Goal: Complete application form: Complete application form

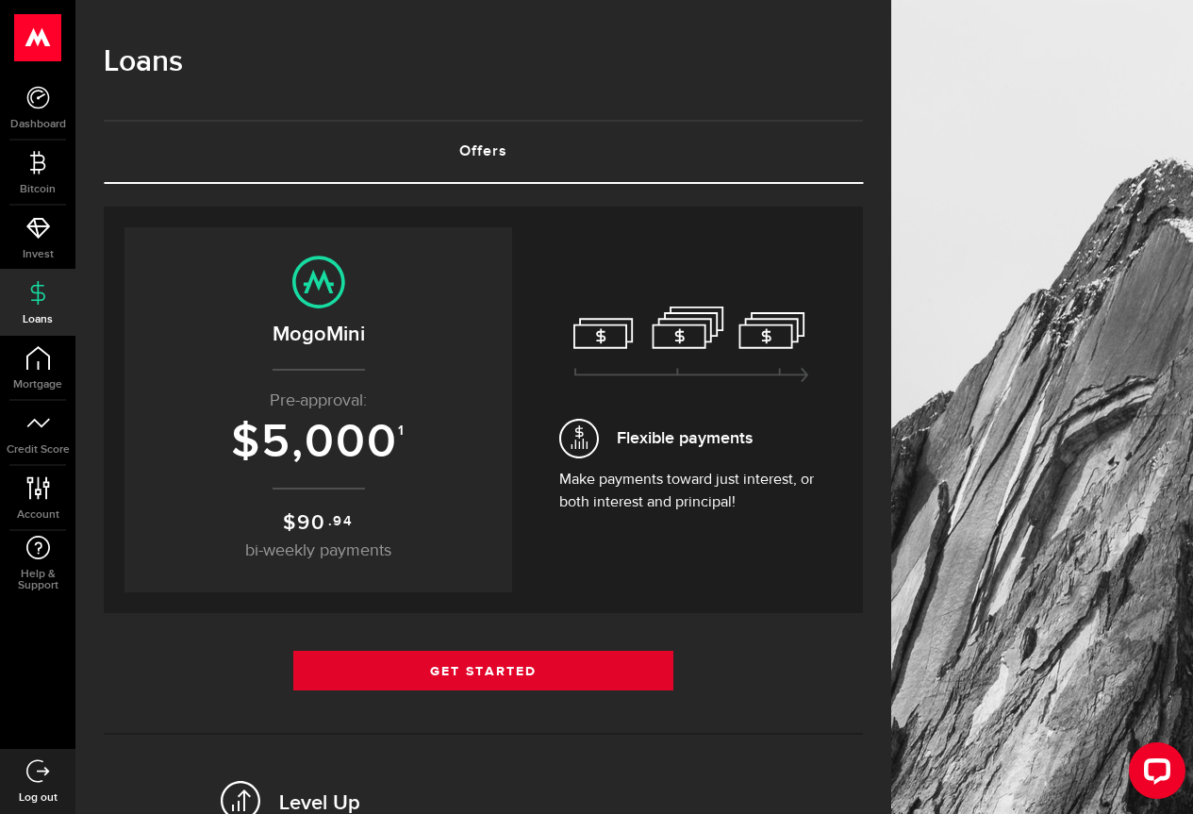
scroll to position [189, 0]
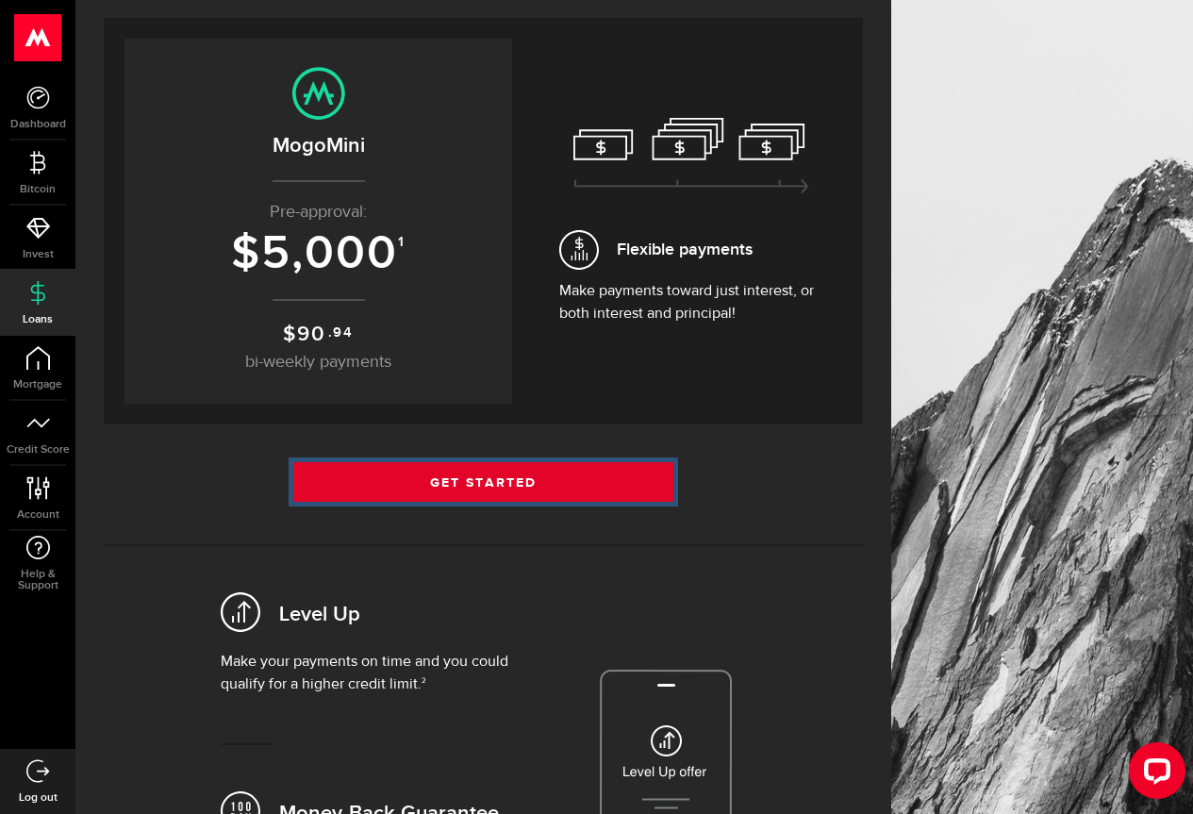
click at [452, 472] on link "Get Started" at bounding box center [483, 482] width 380 height 40
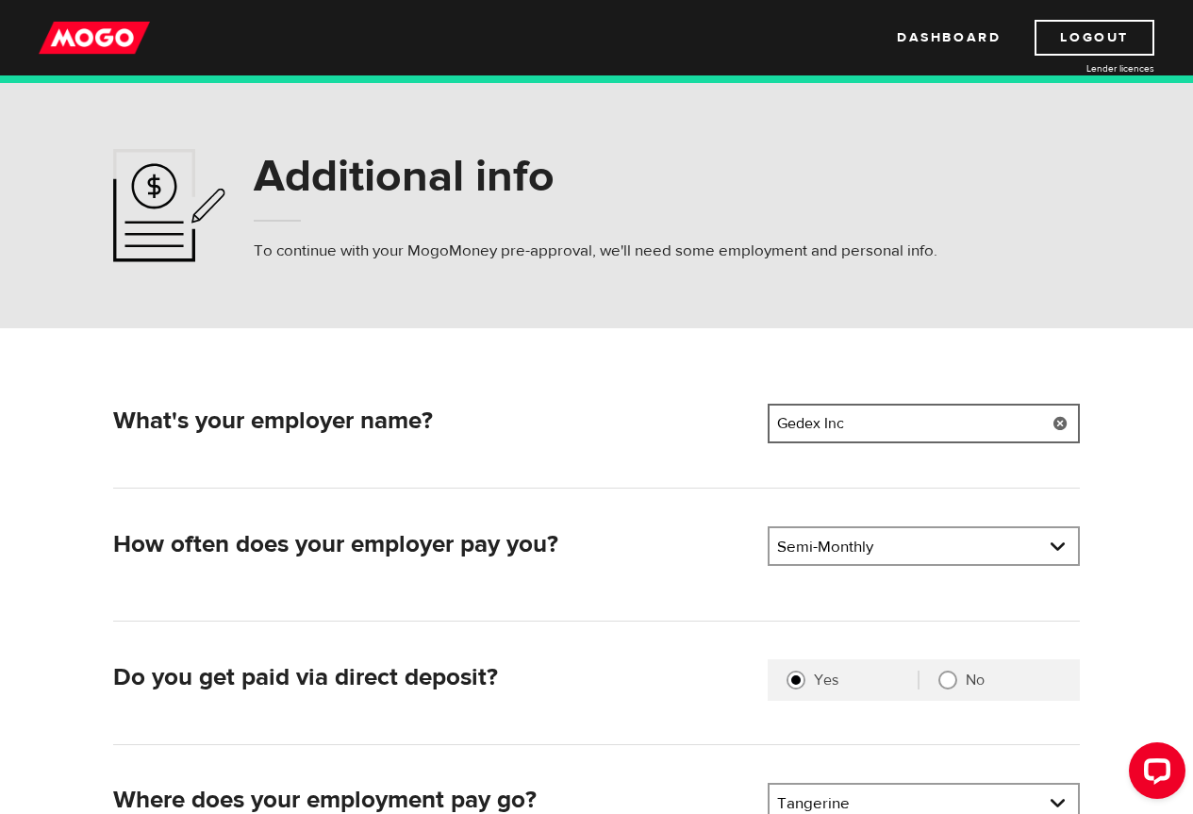
drag, startPoint x: 784, startPoint y: 423, endPoint x: 718, endPoint y: 420, distance: 66.1
click at [718, 420] on div "What's your employer name? Employer name Please enter your employer's name Gede…" at bounding box center [596, 427] width 981 height 46
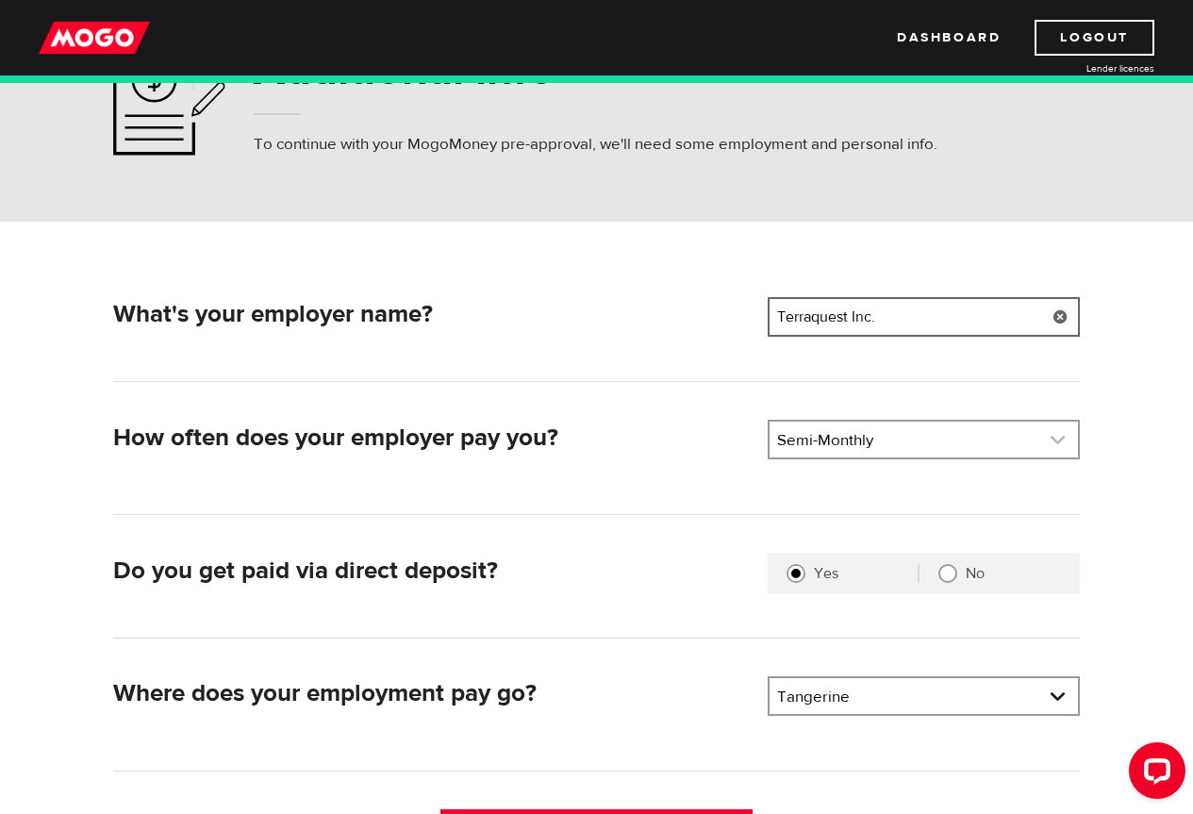
scroll to position [283, 0]
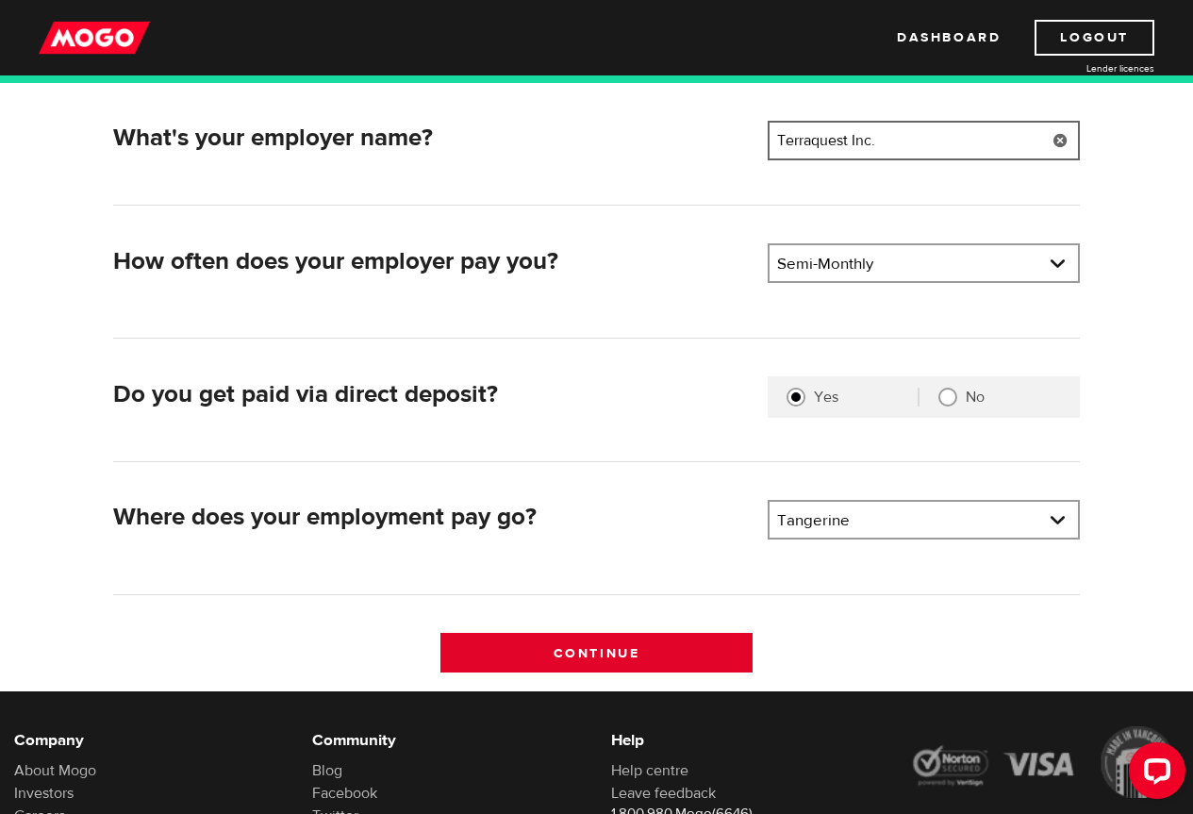
type input "Terraquest Inc."
click at [683, 645] on input "Continue" at bounding box center [596, 653] width 312 height 40
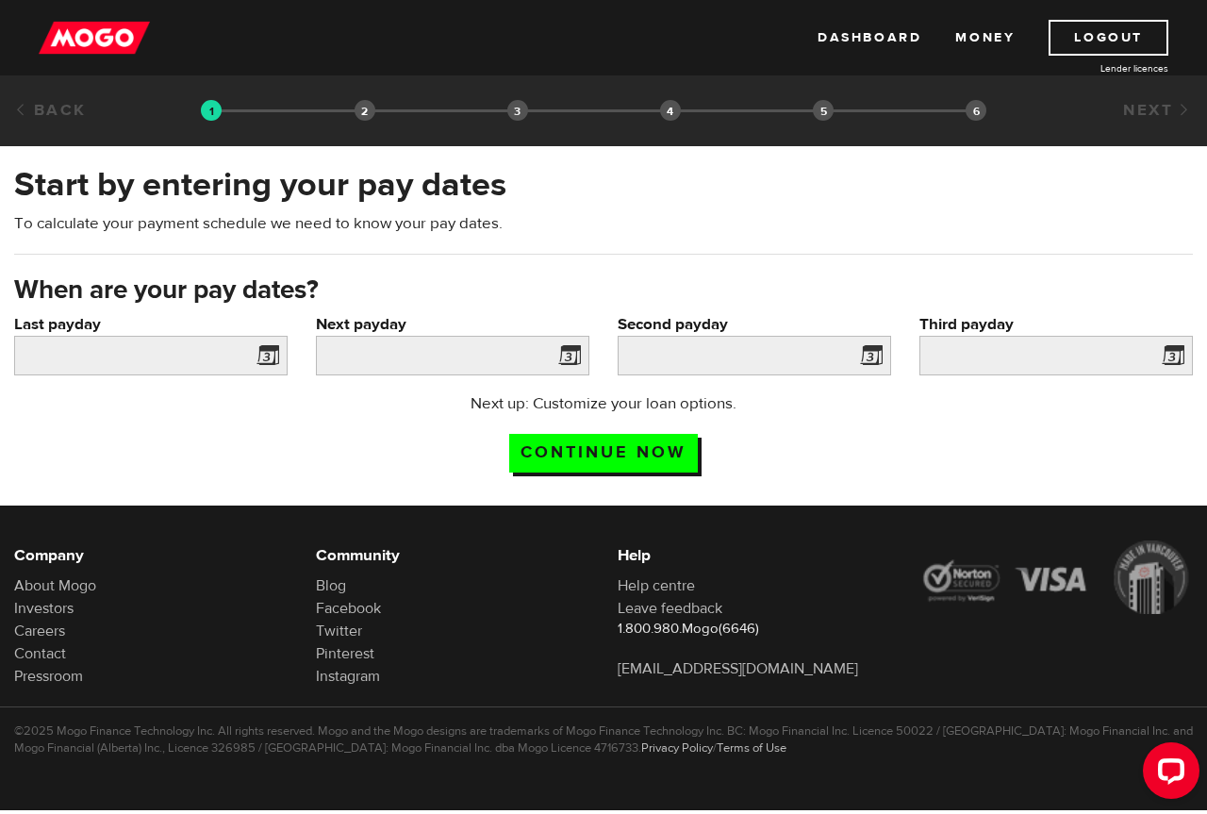
click at [268, 357] on span at bounding box center [264, 358] width 28 height 30
click at [173, 353] on input "Last payday" at bounding box center [150, 356] width 273 height 40
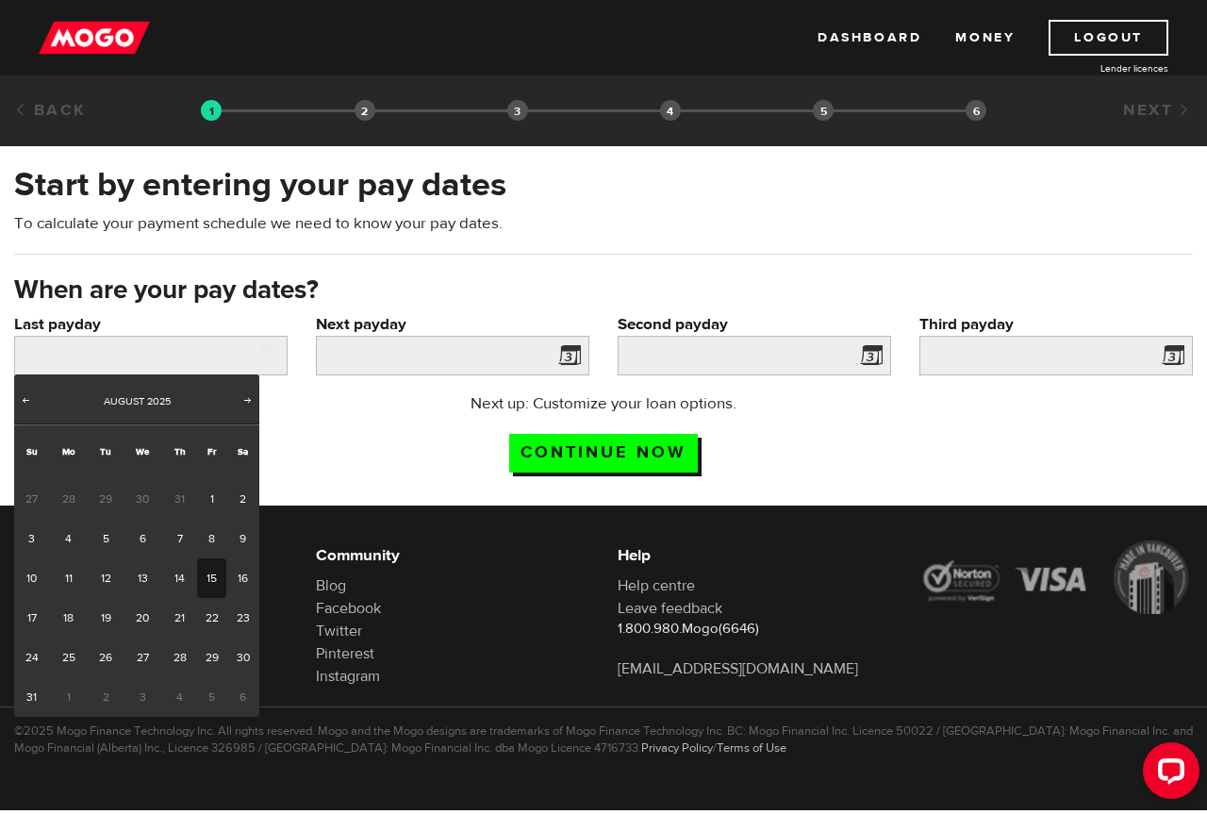
click at [217, 576] on link "15" at bounding box center [211, 578] width 29 height 40
type input "[DATE]"
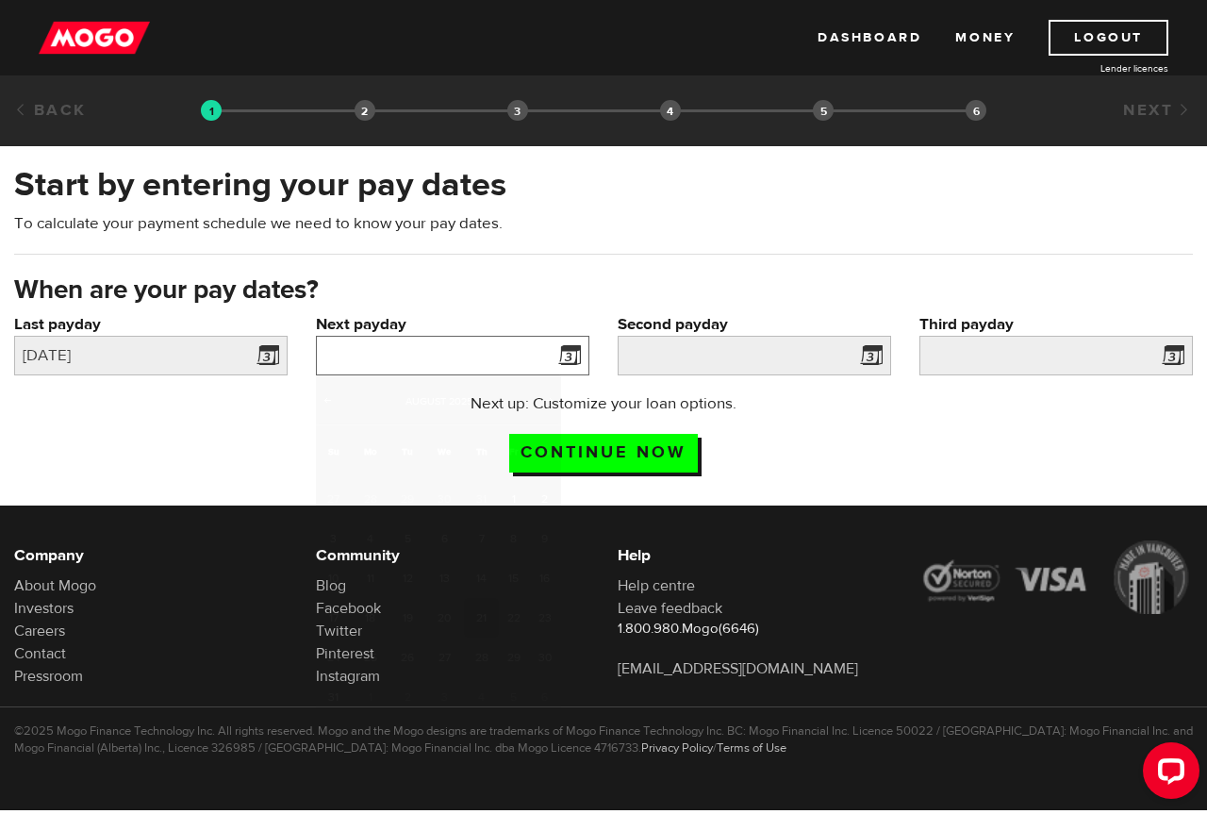
click at [420, 354] on input "Next payday" at bounding box center [452, 356] width 273 height 40
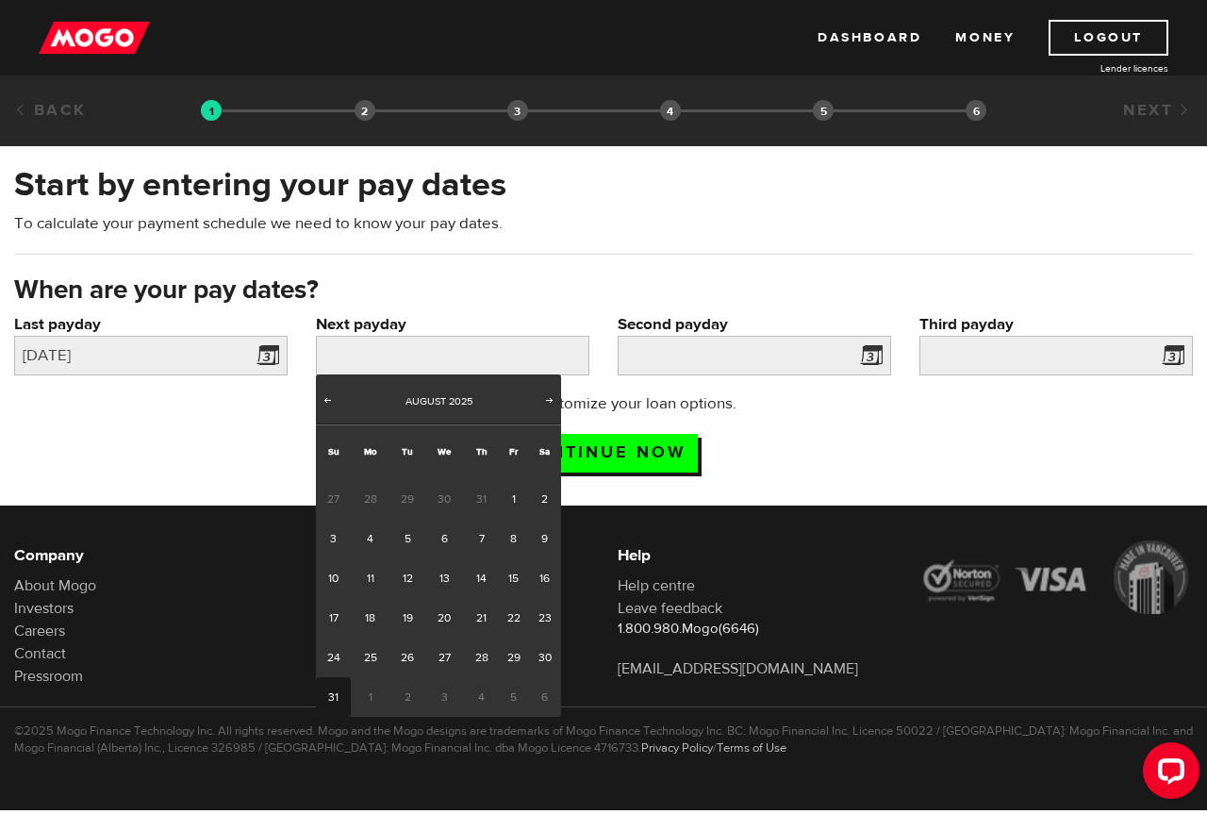
click at [329, 698] on link "31" at bounding box center [333, 697] width 35 height 40
type input "[DATE]"
type input "2025/9/15"
type input "2025/9/30"
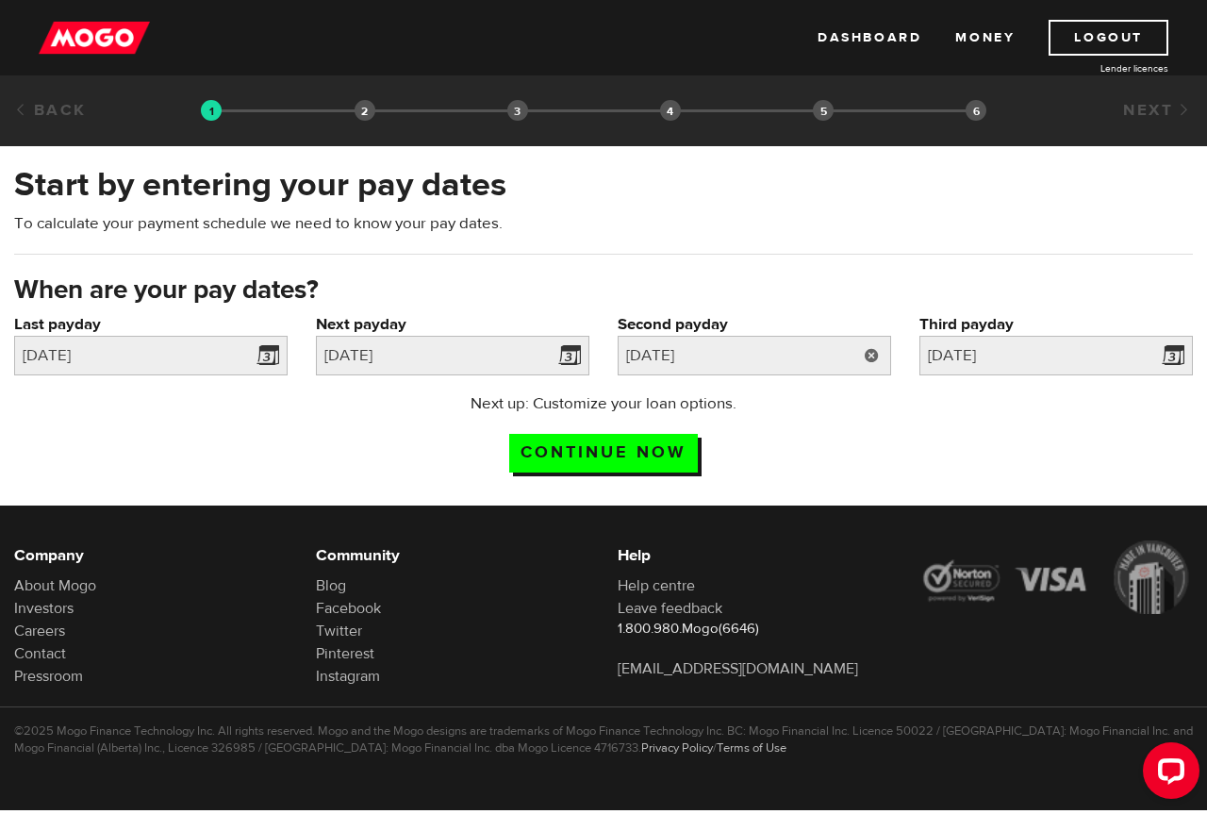
click at [869, 347] on link at bounding box center [871, 356] width 39 height 40
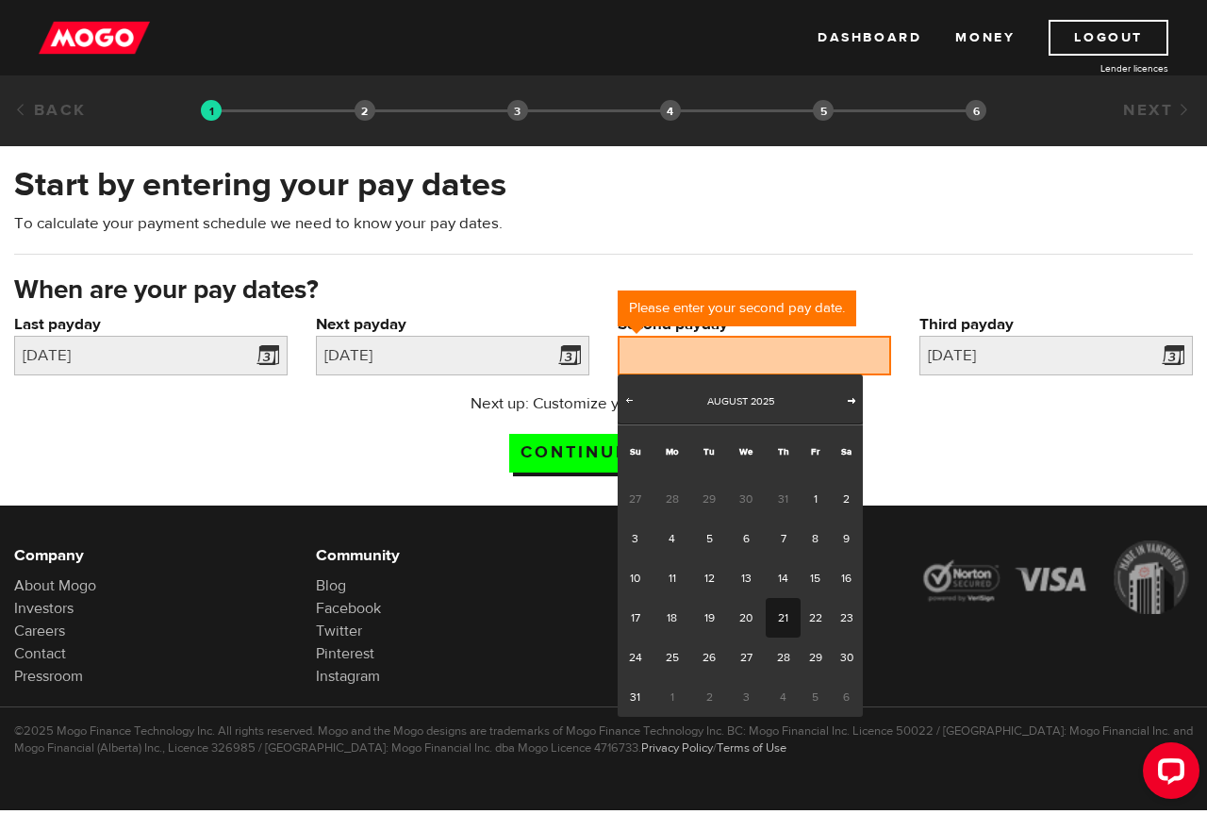
click at [847, 405] on span "Next" at bounding box center [851, 399] width 15 height 15
click at [666, 584] on link "15" at bounding box center [672, 578] width 39 height 40
type input "2025/09/15"
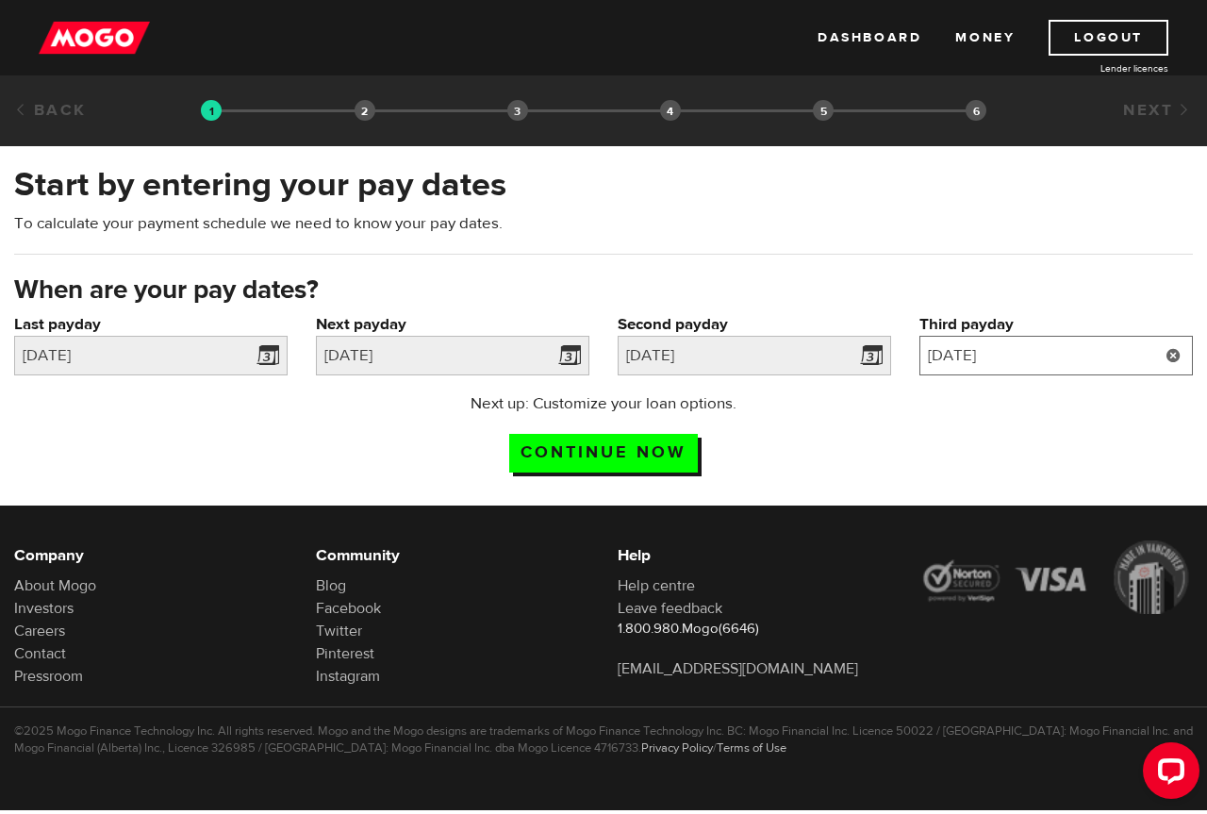
click at [1070, 354] on input "2025/9/30" at bounding box center [1055, 356] width 273 height 40
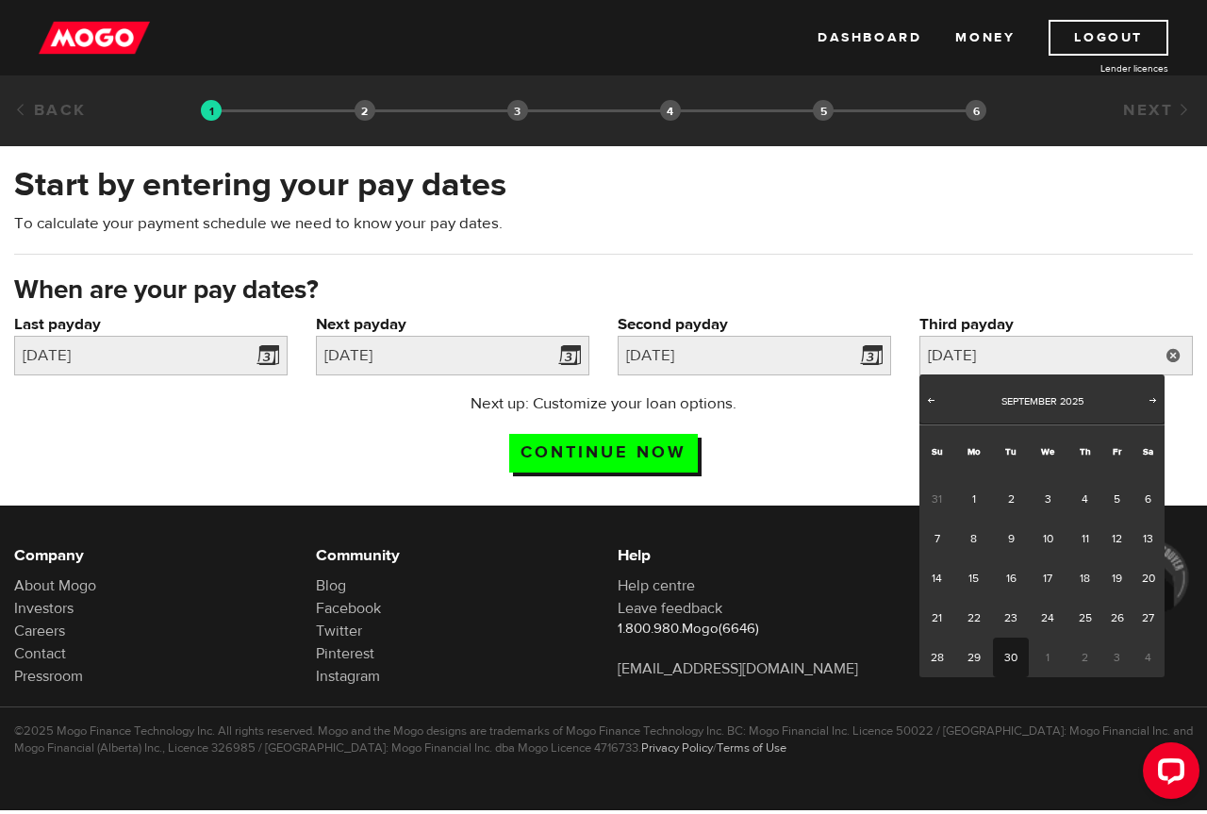
click at [1001, 655] on link "30" at bounding box center [1010, 657] width 35 height 40
type input "2025/09/30"
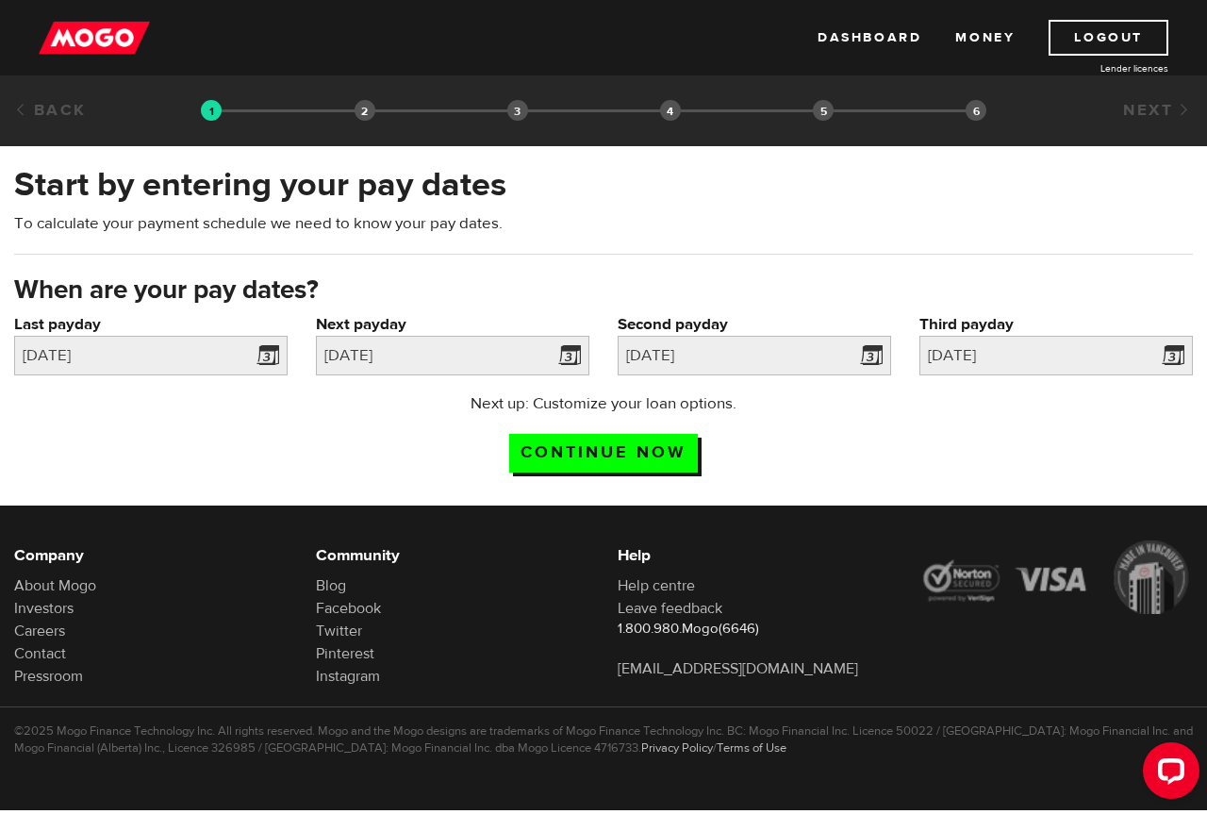
click at [944, 428] on div "Next up: Customize your loan options. Continue now" at bounding box center [603, 439] width 1207 height 94
click at [643, 442] on input "Continue now" at bounding box center [603, 453] width 189 height 39
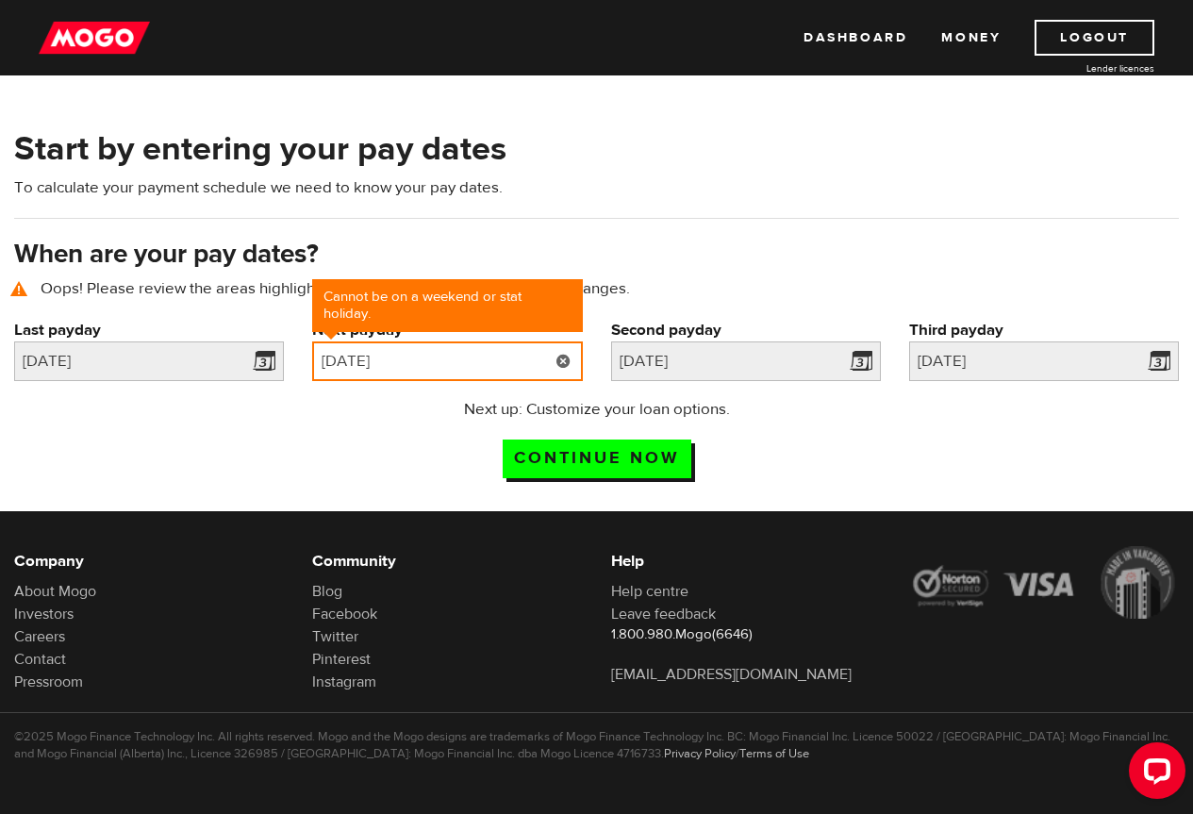
click at [457, 358] on input "[DATE]" at bounding box center [447, 361] width 270 height 40
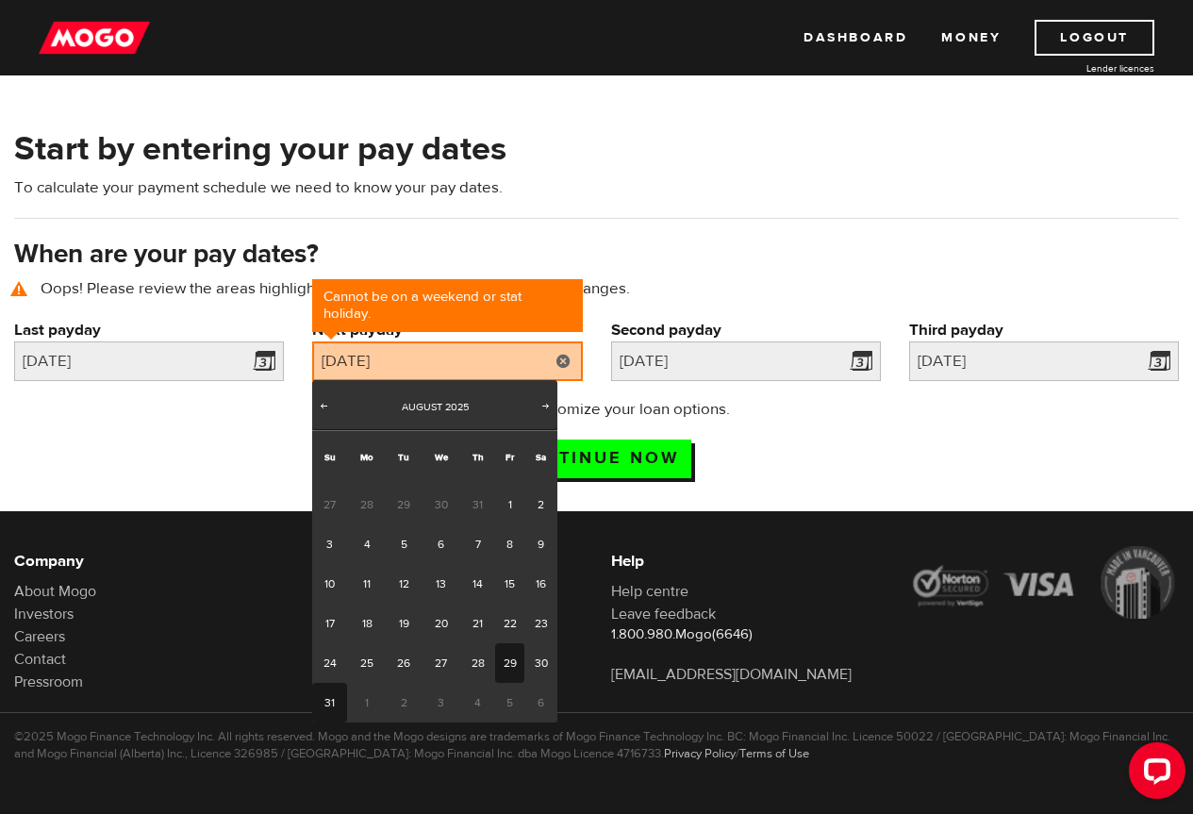
click at [498, 661] on link "29" at bounding box center [509, 663] width 29 height 40
type input "[DATE]"
type input "2025/9/13"
type input "2025/9/28"
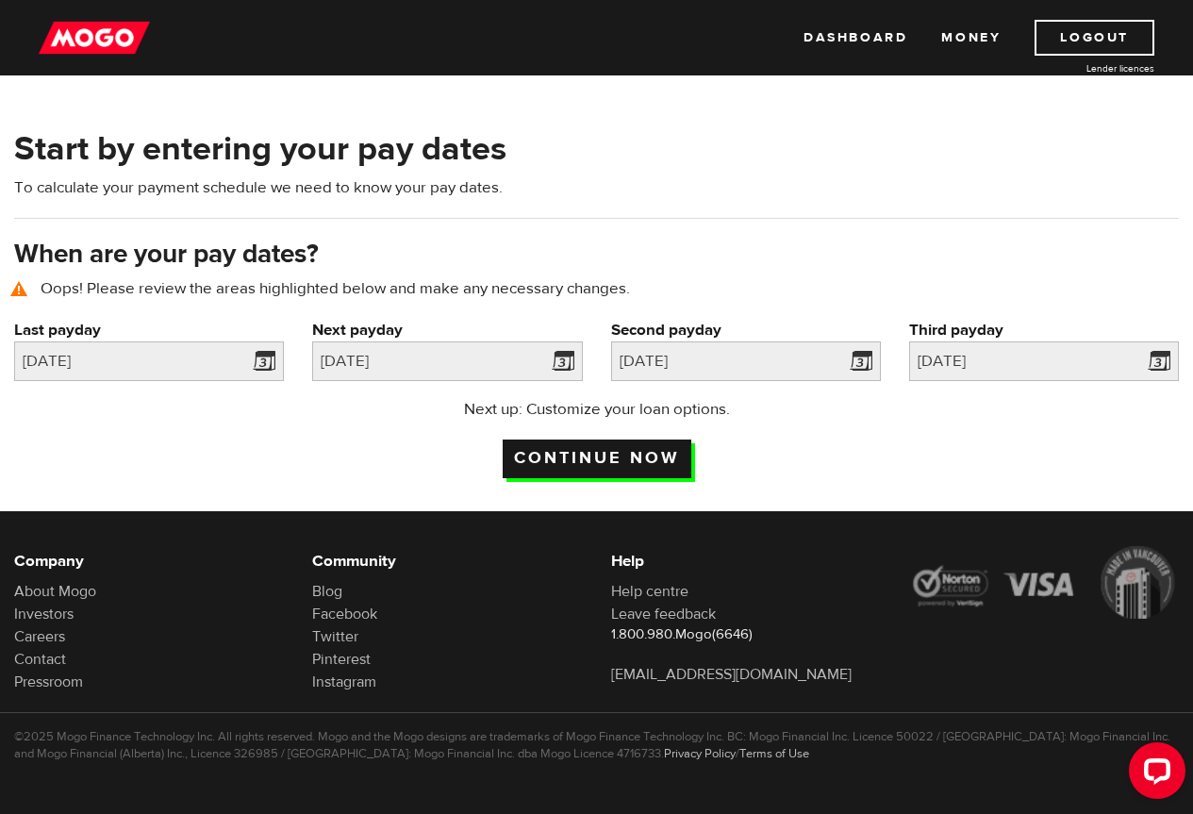
click at [607, 443] on input "Continue now" at bounding box center [597, 458] width 189 height 39
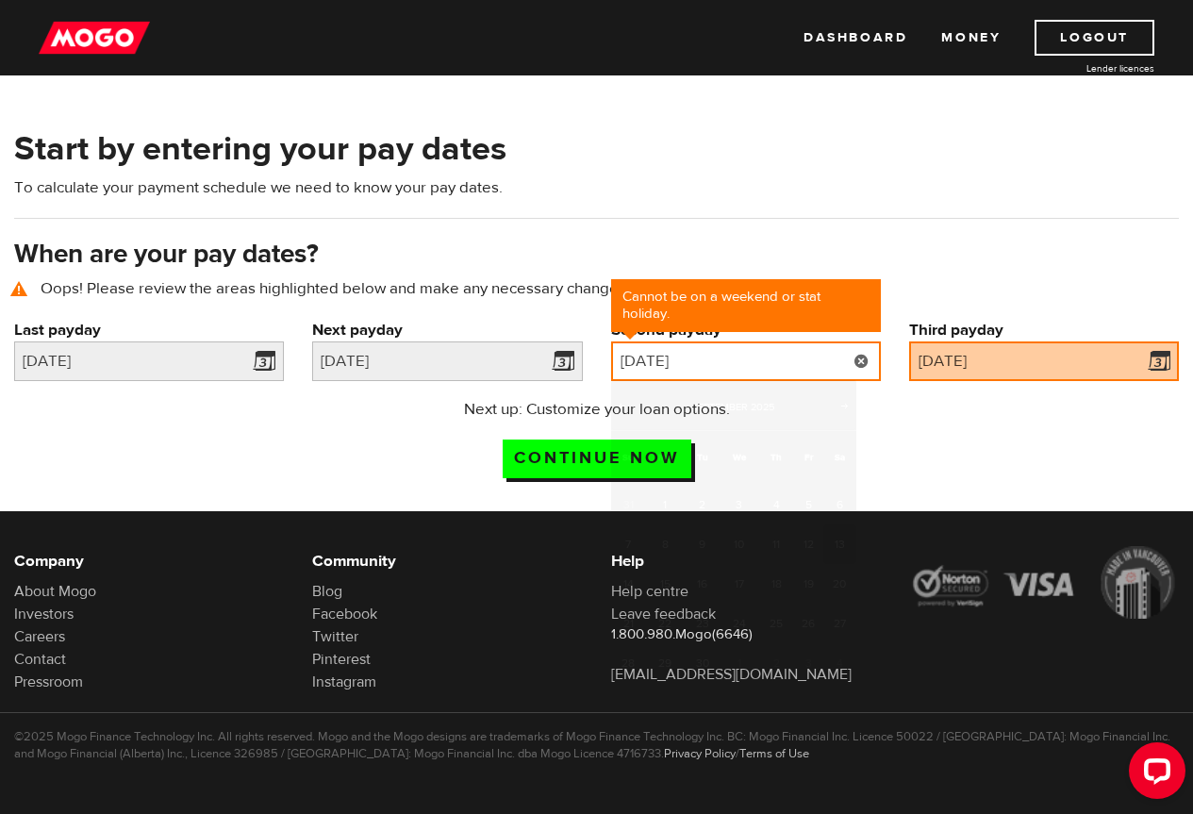
click at [714, 352] on input "2025/09/13" at bounding box center [746, 361] width 270 height 40
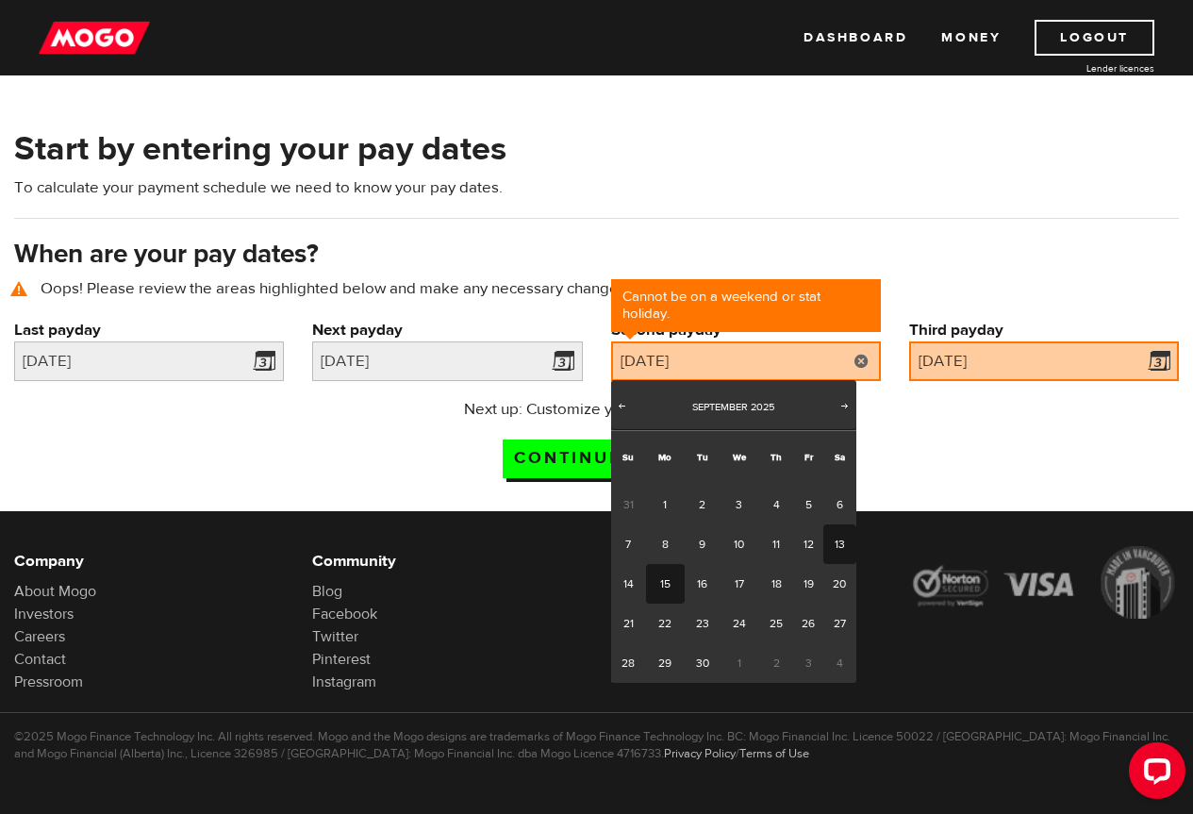
click at [670, 579] on link "15" at bounding box center [665, 584] width 39 height 40
type input "2025/09/15"
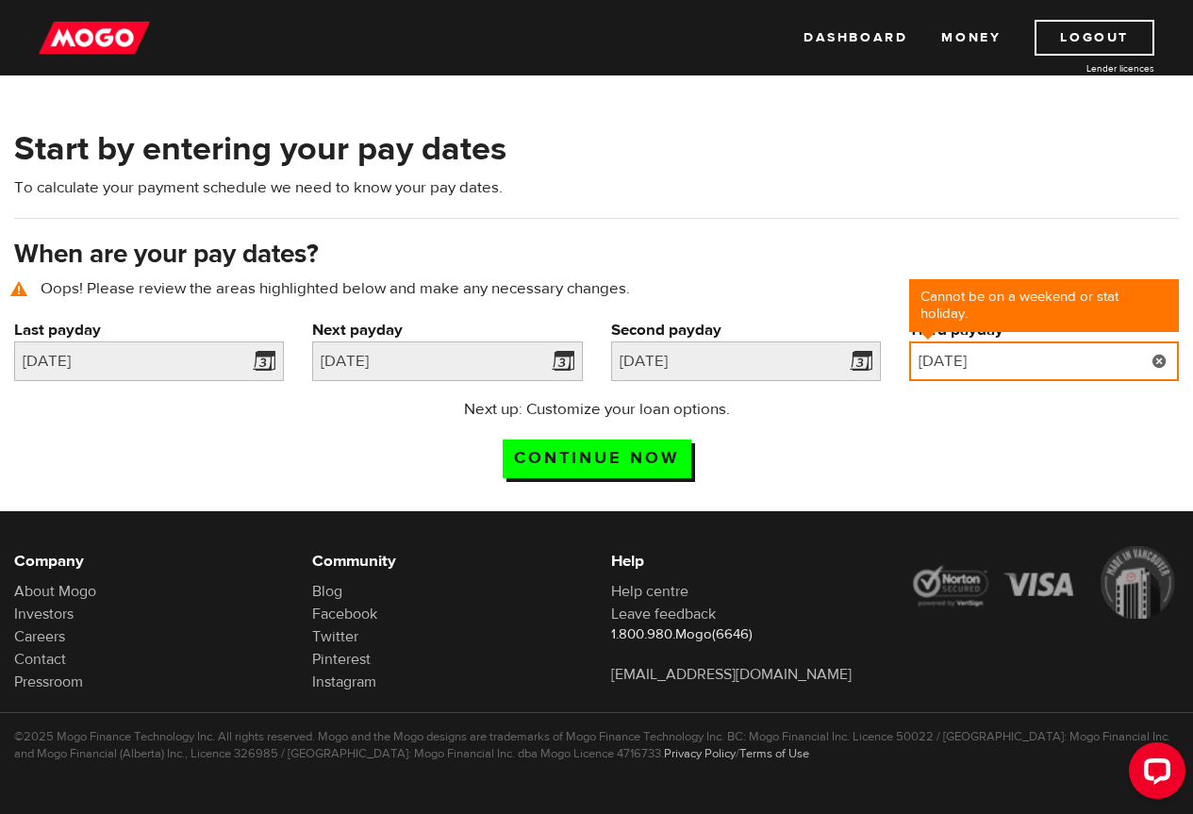
click at [1009, 358] on input "2025/09/28" at bounding box center [1044, 361] width 270 height 40
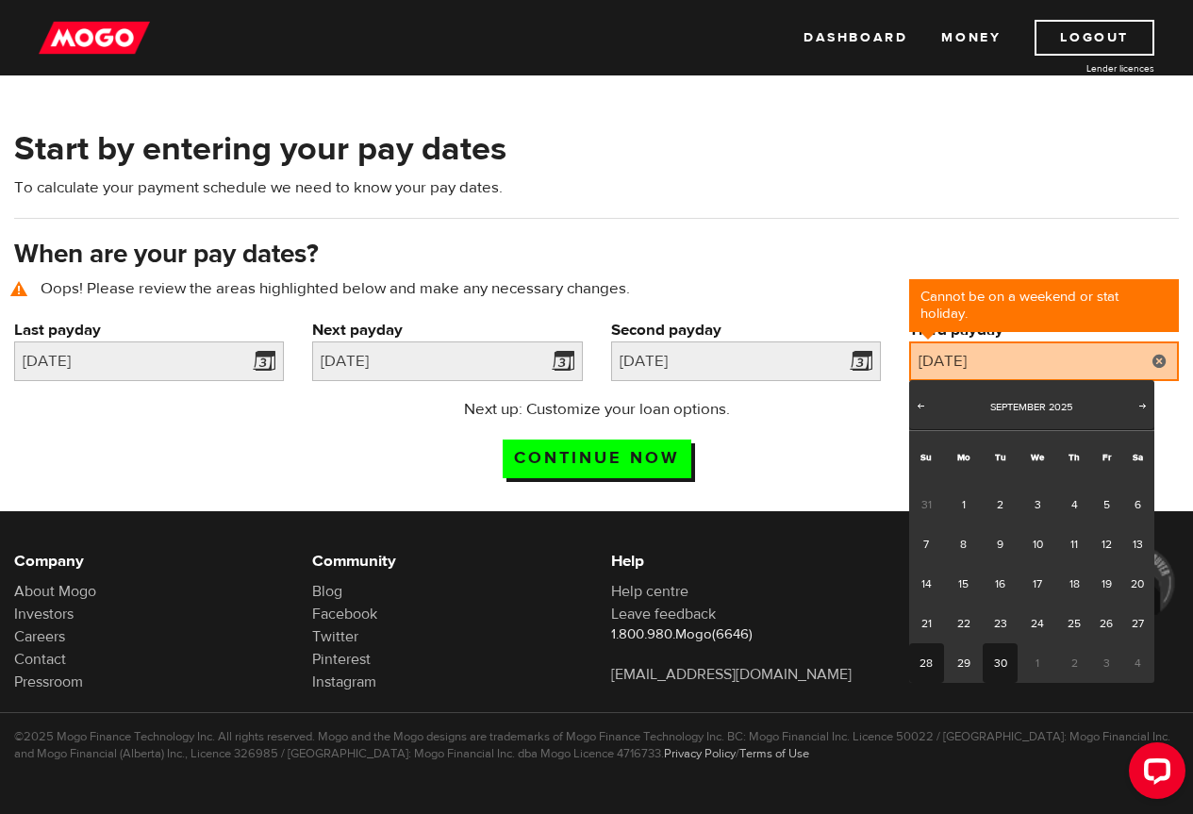
click at [991, 657] on link "30" at bounding box center [1000, 663] width 35 height 40
type input "2025/09/30"
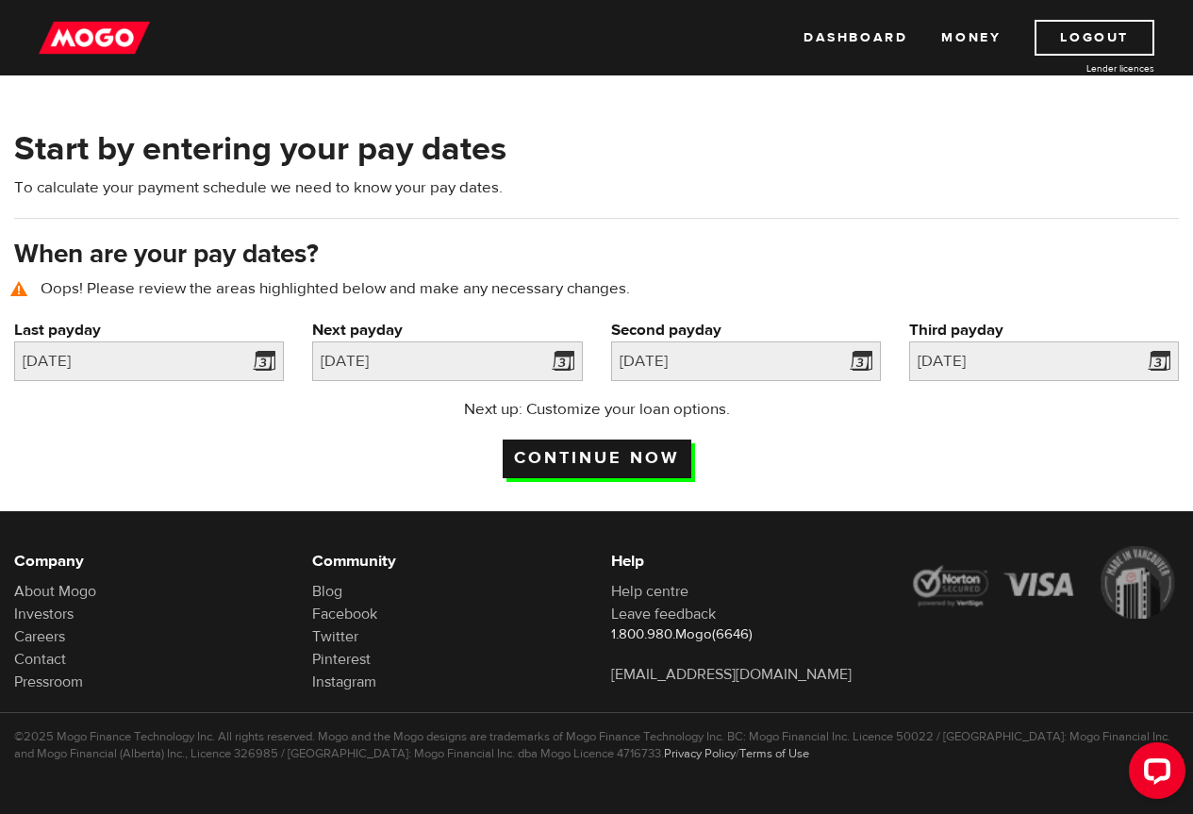
click at [660, 455] on input "Continue now" at bounding box center [597, 458] width 189 height 39
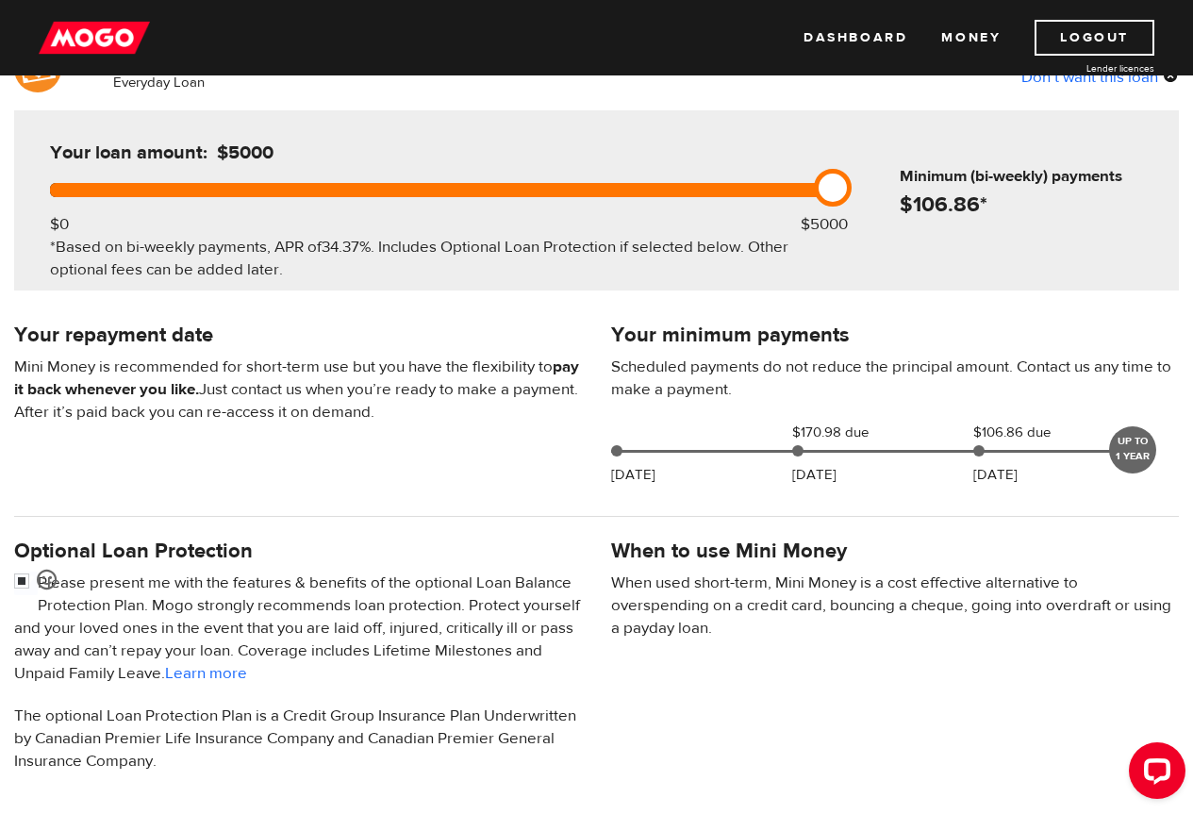
scroll to position [189, 0]
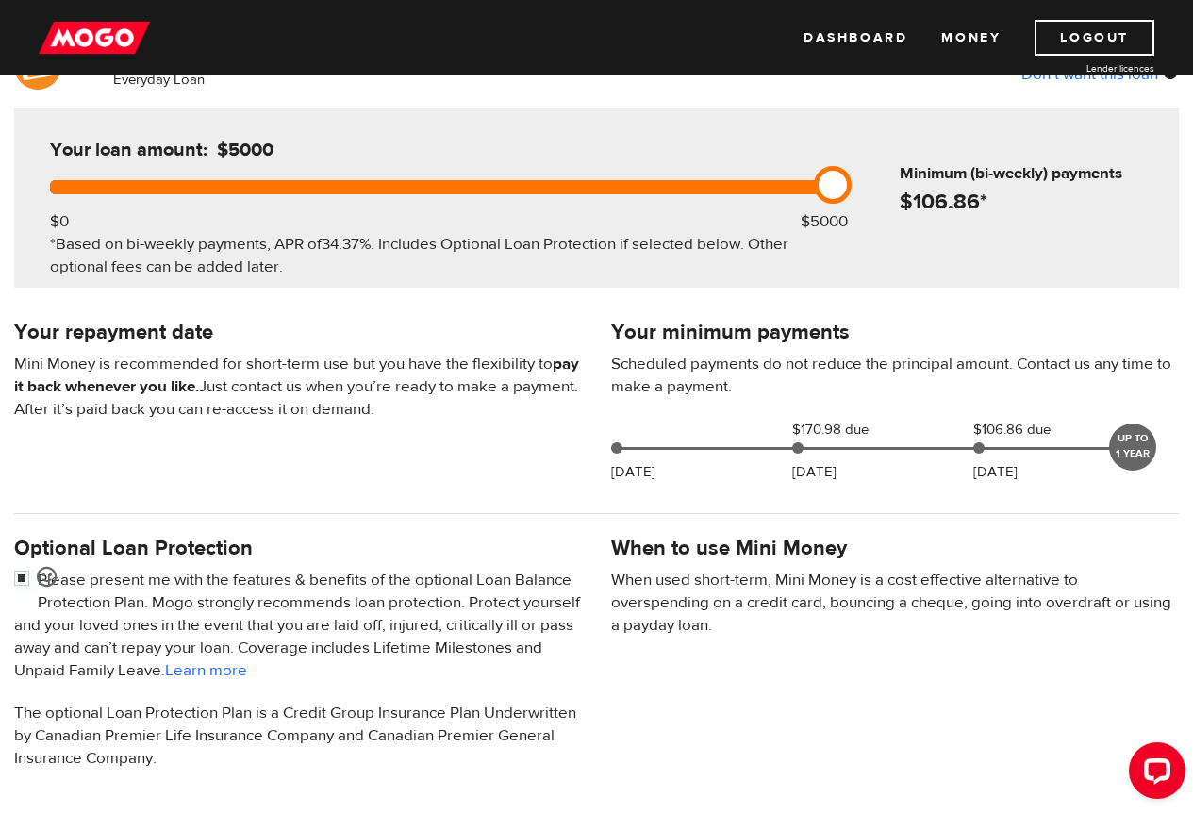
click at [1124, 450] on div "UP TO 1 YEAR" at bounding box center [1132, 446] width 47 height 47
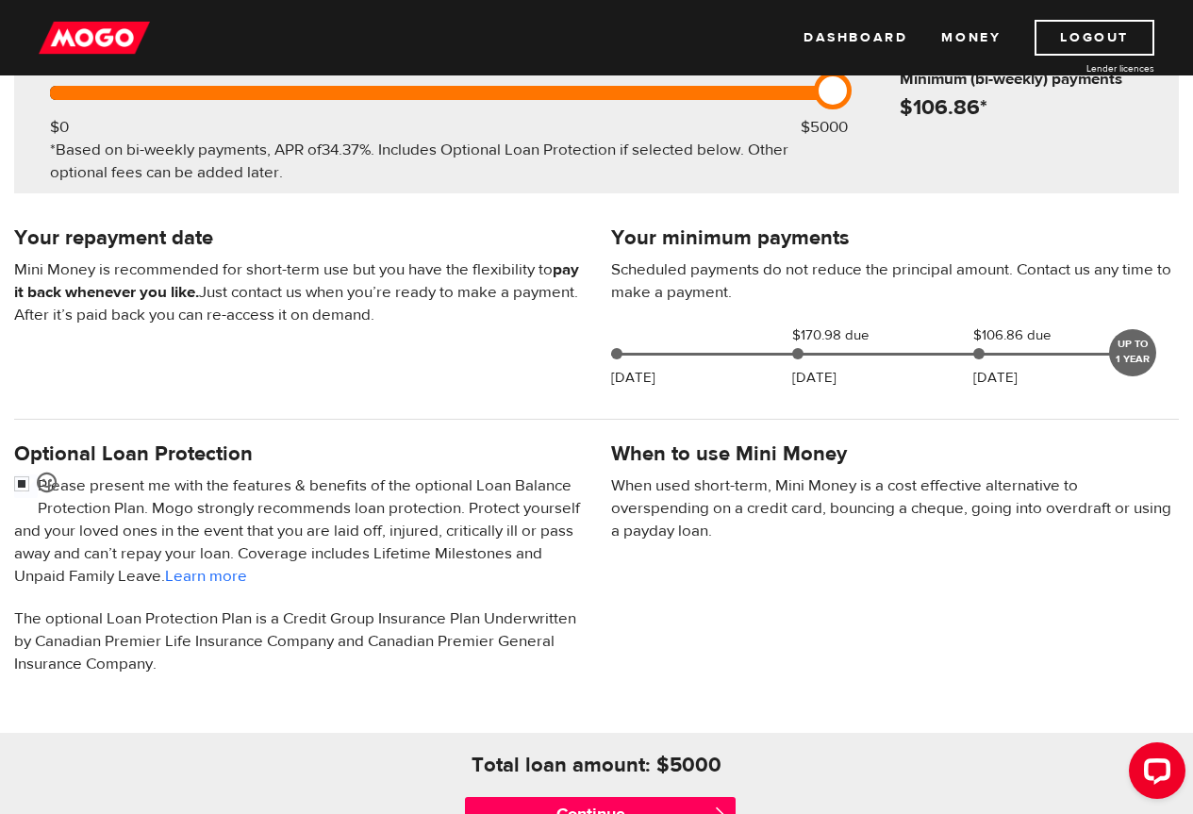
scroll to position [0, 0]
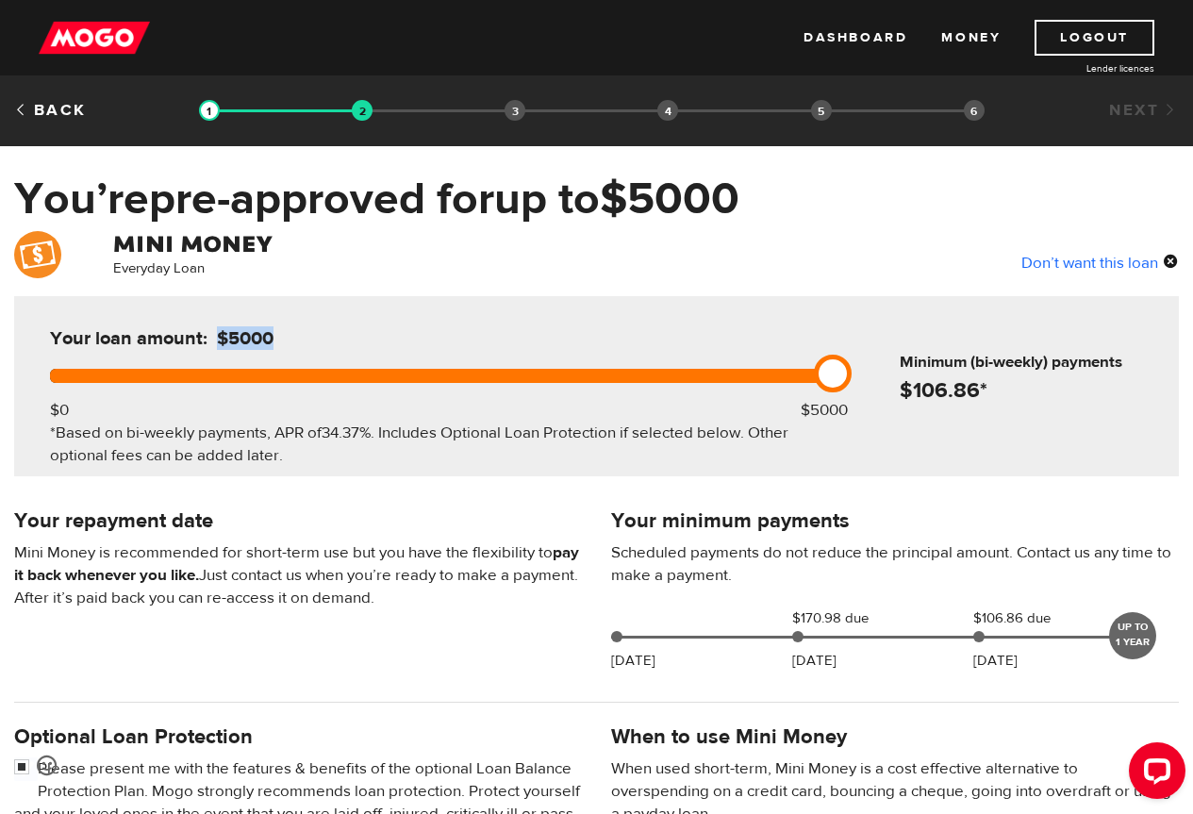
drag, startPoint x: 222, startPoint y: 336, endPoint x: 290, endPoint y: 335, distance: 68.8
click at [290, 335] on h5 "Your loan amount: $5000" at bounding box center [240, 338] width 380 height 23
